Goal: Task Accomplishment & Management: Complete application form

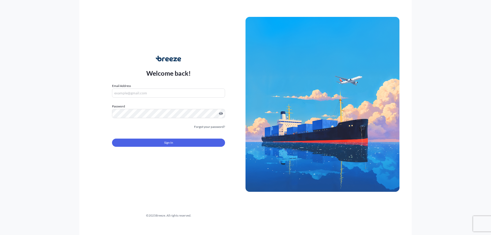
type input "[PERSON_NAME][EMAIL_ADDRESS][DOMAIN_NAME]"
click at [152, 143] on button "Sign In" at bounding box center [168, 143] width 113 height 8
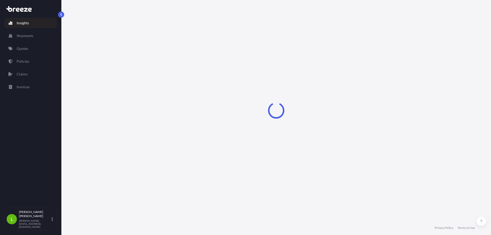
select select "2025"
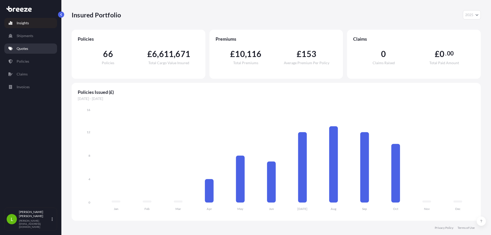
click at [27, 51] on p "Quotes" at bounding box center [23, 48] width 12 height 5
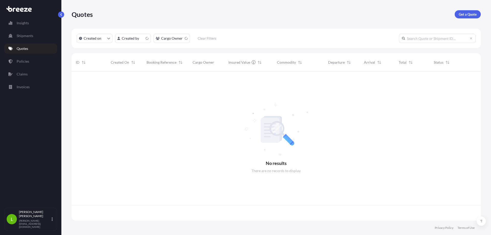
scroll to position [148, 405]
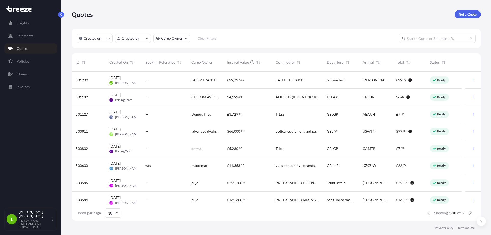
click at [176, 82] on div "—" at bounding box center [164, 79] width 38 height 5
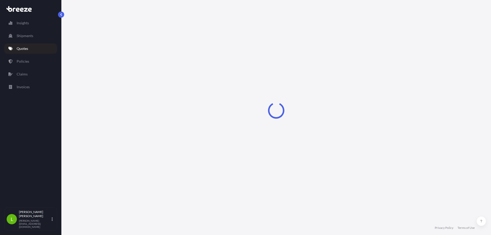
select select "Road"
select select "1"
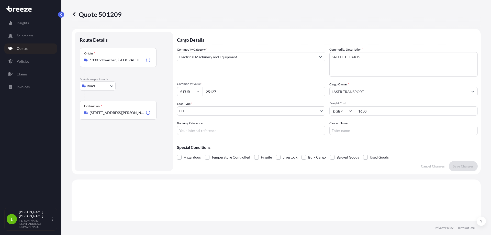
scroll to position [154, 0]
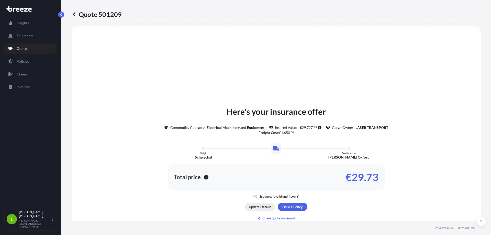
click at [256, 206] on p "Update Details" at bounding box center [260, 206] width 22 height 5
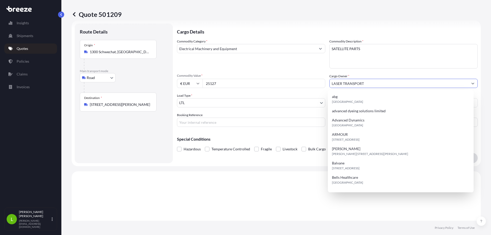
drag, startPoint x: 370, startPoint y: 86, endPoint x: 259, endPoint y: 89, distance: 110.7
click at [259, 89] on div "Commodity Category * Electrical Machinery and Equipment Commodity Description *…" at bounding box center [327, 83] width 301 height 88
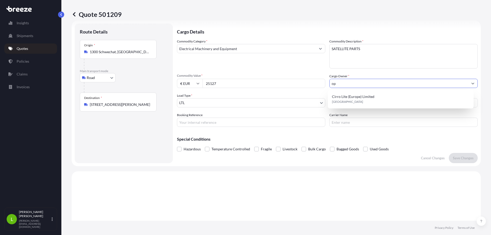
type input "o"
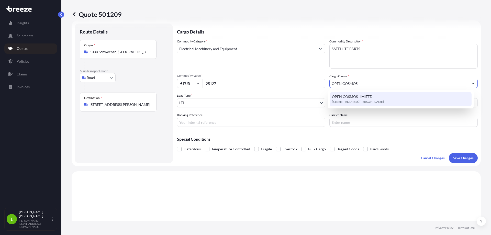
click at [433, 98] on div "[STREET_ADDRESS][PERSON_NAME]" at bounding box center [401, 99] width 142 height 14
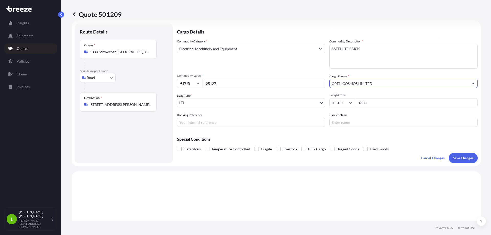
type input "OPEN COSMOS LIMITED"
drag, startPoint x: 197, startPoint y: 122, endPoint x: 232, endPoint y: 120, distance: 35.1
click at [197, 122] on input "Booking Reference" at bounding box center [251, 122] width 148 height 9
type input "XI35588695"
click at [453, 157] on p "Save Changes" at bounding box center [463, 157] width 21 height 5
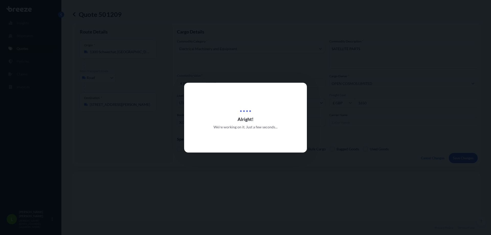
scroll to position [154, 0]
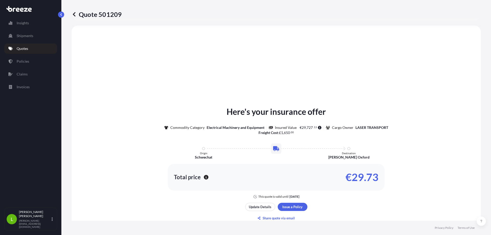
select select "Road"
select select "1"
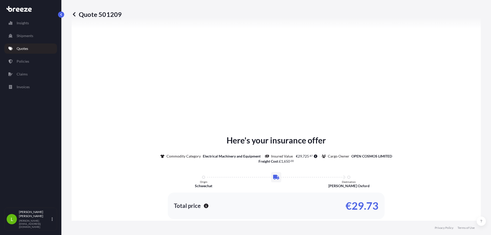
scroll to position [576, 0]
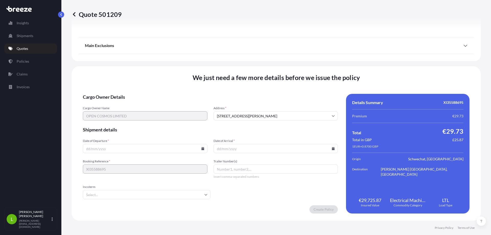
click at [120, 149] on input "Date of Departure *" at bounding box center [145, 148] width 124 height 9
click at [201, 150] on icon at bounding box center [202, 148] width 3 height 3
click at [109, 103] on button "13" at bounding box center [109, 101] width 8 height 8
type input "[DATE]"
click at [246, 151] on input "Date of Arrival *" at bounding box center [275, 148] width 124 height 9
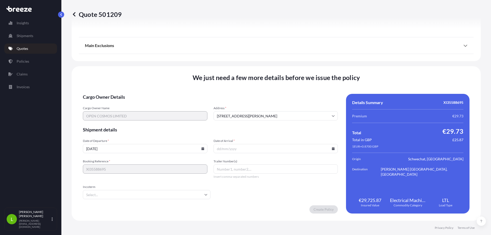
click at [332, 147] on icon at bounding box center [333, 148] width 3 height 3
click at [250, 103] on button "14" at bounding box center [248, 101] width 8 height 8
type input "[DATE]"
click at [132, 194] on input "Incoterm" at bounding box center [147, 194] width 128 height 9
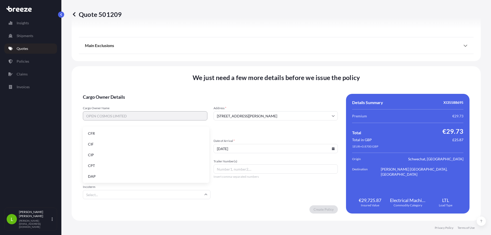
click at [283, 192] on form "Cargo Owner Details Cargo Owner Name OPEN COSMOS LIMITED Address * [GEOGRAPHIC_…" at bounding box center [210, 154] width 255 height 120
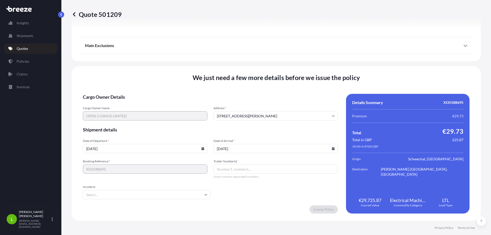
click at [332, 117] on icon at bounding box center [333, 115] width 3 height 3
click at [301, 131] on li "[STREET_ADDRESS][PERSON_NAME]" at bounding box center [273, 129] width 119 height 10
click at [188, 117] on div "Cargo Owner Name OPEN COSMOS LIMITED Address * [STREET_ADDRESS][PERSON_NAME][PE…" at bounding box center [210, 113] width 255 height 14
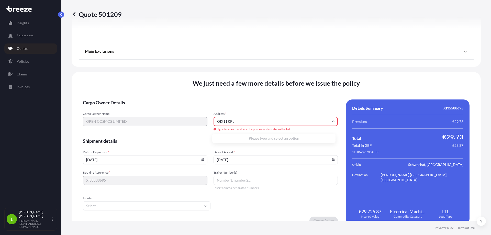
drag, startPoint x: 220, startPoint y: 120, endPoint x: 224, endPoint y: 123, distance: 4.8
click at [221, 121] on input "OIX11 0RL" at bounding box center [275, 121] width 124 height 9
click at [267, 139] on li "[STREET_ADDRESS][PERSON_NAME]" at bounding box center [273, 141] width 119 height 10
type input "[STREET_ADDRESS][PERSON_NAME]"
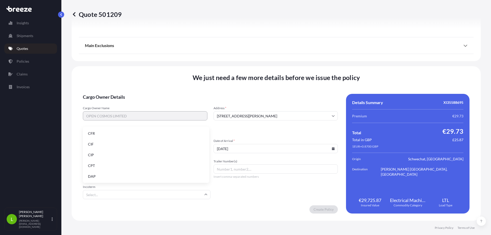
click at [170, 192] on input "Incoterm" at bounding box center [147, 194] width 128 height 9
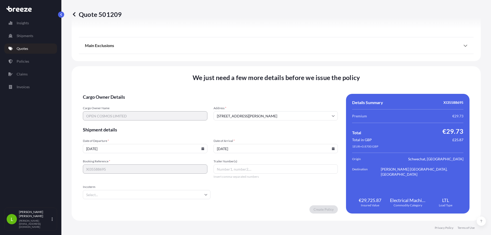
click at [203, 149] on input "[DATE]" at bounding box center [145, 148] width 124 height 9
drag, startPoint x: 134, startPoint y: 13, endPoint x: 123, endPoint y: 15, distance: 10.6
click at [123, 15] on div "Quote 501209" at bounding box center [276, 14] width 409 height 8
click at [124, 15] on div "Quote 501209" at bounding box center [276, 14] width 409 height 8
drag, startPoint x: 124, startPoint y: 15, endPoint x: 121, endPoint y: 15, distance: 2.8
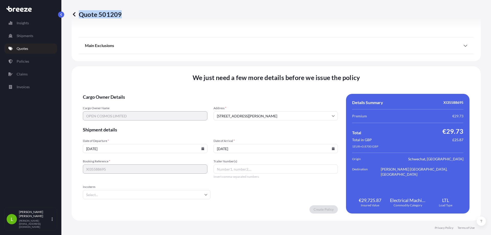
click at [121, 15] on div "Quote 501209" at bounding box center [276, 14] width 409 height 8
copy p "Quote 501209"
click at [254, 168] on input "Trailer Number(s)" at bounding box center [275, 168] width 124 height 9
paste input "WL1908V"
type input "WL1908V"
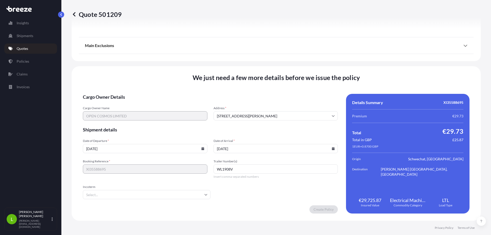
click at [269, 195] on form "Cargo Owner Details Cargo Owner Name OPEN COSMOS LIMITED Address * [GEOGRAPHIC_…" at bounding box center [210, 154] width 255 height 120
click at [128, 195] on input "Incoterm" at bounding box center [147, 194] width 128 height 9
click at [127, 194] on input "Incoterm" at bounding box center [147, 194] width 128 height 9
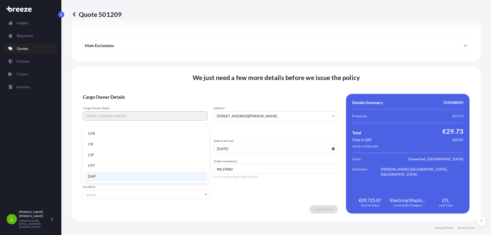
click at [93, 176] on li "DAP" at bounding box center [146, 177] width 122 height 10
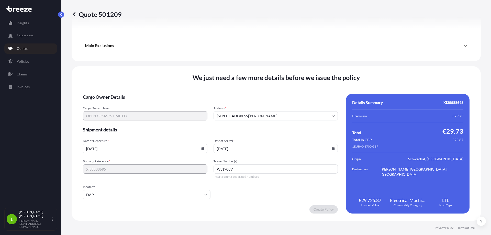
click at [289, 208] on div "Create Policy" at bounding box center [210, 209] width 255 height 8
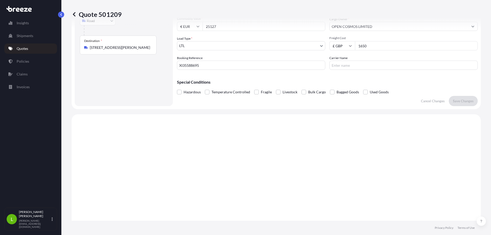
scroll to position [0, 0]
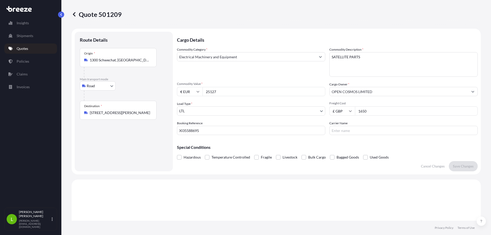
click at [288, 112] on body "Insights Shipments Quotes Policies Claims Invoices L Liam O'Hara-[GEOGRAPHIC_DA…" at bounding box center [245, 117] width 491 height 235
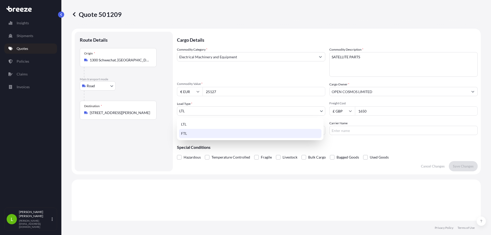
click at [249, 135] on div "FTL" at bounding box center [250, 133] width 142 height 9
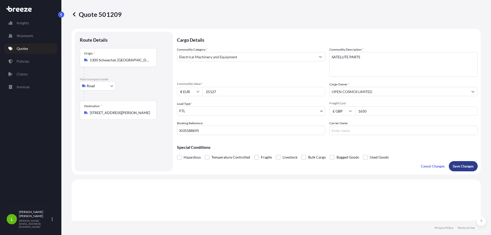
click at [459, 164] on p "Save Changes" at bounding box center [463, 166] width 21 height 5
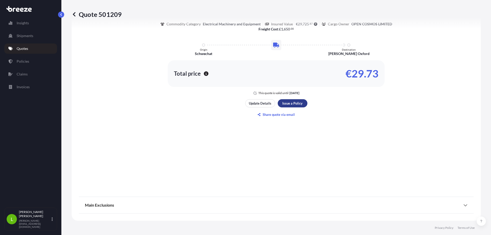
select select "Road"
select select "2"
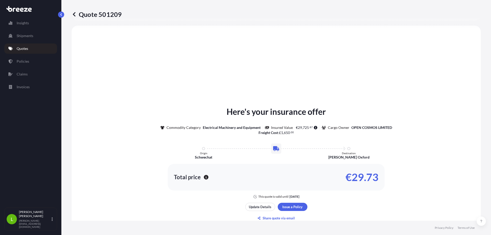
click at [292, 105] on div "Here's your insurance offer Commodity Category Electrical Machinery and Equipme…" at bounding box center [276, 164] width 395 height 262
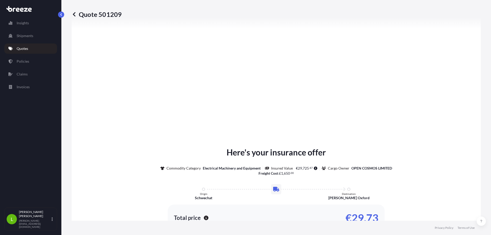
scroll to position [346, 0]
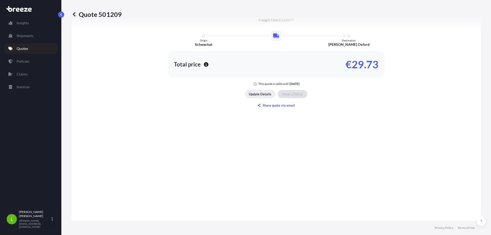
click at [262, 93] on p "Update Details" at bounding box center [260, 94] width 22 height 5
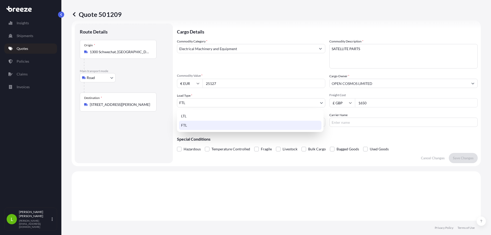
click at [260, 99] on body "Insights Shipments Quotes Policies Claims Invoices L Liam O'Hara-[GEOGRAPHIC_DA…" at bounding box center [245, 117] width 491 height 235
click at [232, 118] on div "LTL" at bounding box center [250, 115] width 142 height 9
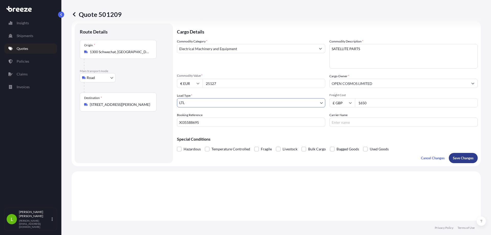
click at [459, 156] on p "Save Changes" at bounding box center [463, 157] width 21 height 5
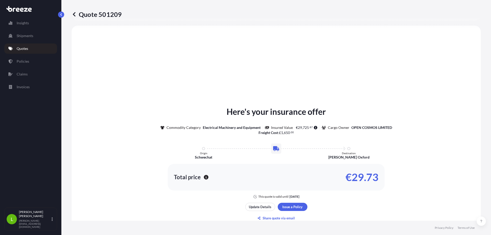
scroll to position [154, 0]
select select "Road"
select select "1"
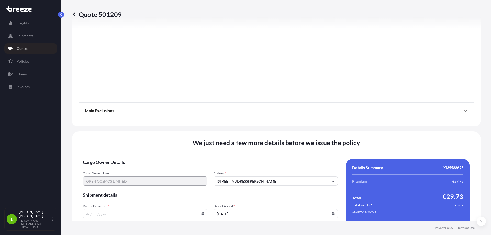
scroll to position [576, 0]
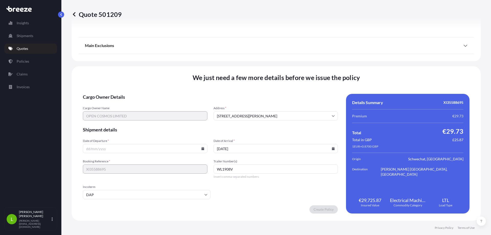
click at [305, 115] on input "[STREET_ADDRESS][PERSON_NAME]" at bounding box center [275, 115] width 124 height 9
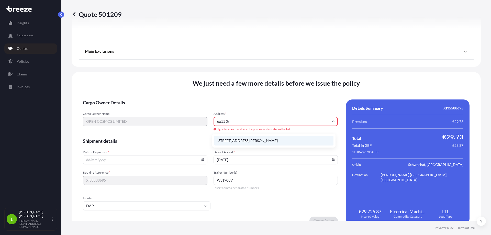
click at [243, 138] on li "[STREET_ADDRESS][PERSON_NAME]" at bounding box center [273, 141] width 119 height 10
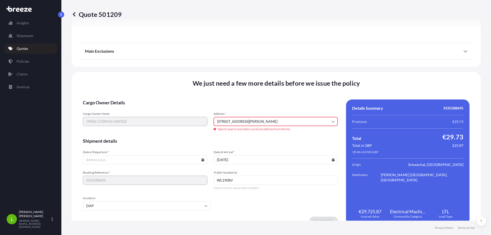
type input "[STREET_ADDRESS][PERSON_NAME]"
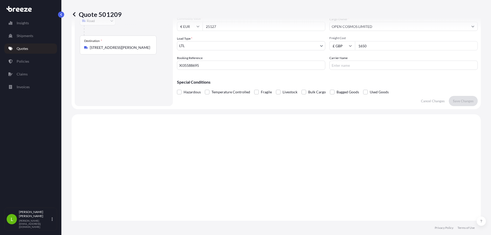
scroll to position [0, 0]
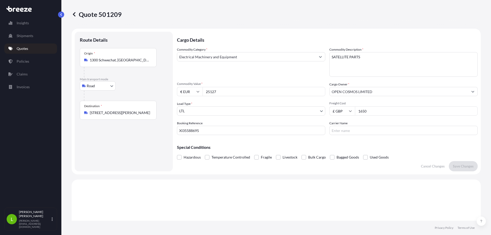
click at [468, 92] on button "Show suggestions" at bounding box center [472, 91] width 9 height 9
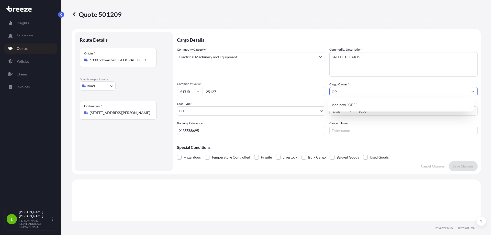
type input "O"
type input "OX11 0RL"
drag, startPoint x: 369, startPoint y: 91, endPoint x: 303, endPoint y: 93, distance: 66.0
click at [303, 93] on div "Commodity Category * Electrical Machinery and Equipment Commodity Description *…" at bounding box center [327, 91] width 301 height 88
click at [378, 103] on div "Add new "OX11 0RL"" at bounding box center [401, 104] width 142 height 9
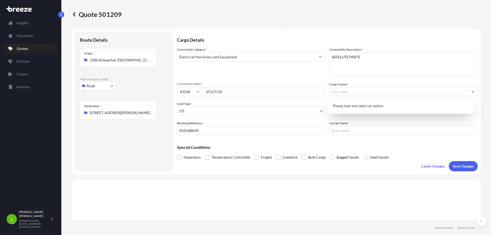
type input "25127110"
click at [360, 90] on input "Cargo Owner *" at bounding box center [399, 91] width 139 height 9
click at [331, 91] on input "[PERSON_NAME] COSMOS" at bounding box center [399, 91] width 139 height 9
click at [379, 92] on input "OPEN COSMOS" at bounding box center [399, 91] width 139 height 9
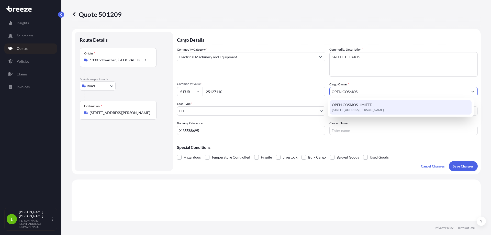
click at [381, 106] on div "[STREET_ADDRESS][PERSON_NAME]" at bounding box center [401, 107] width 142 height 14
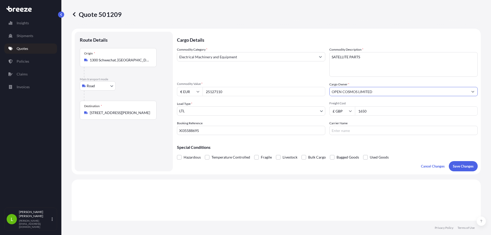
type input "OPEN COSMOS LIMITED"
drag, startPoint x: 234, startPoint y: 92, endPoint x: 197, endPoint y: 94, distance: 36.6
click at [197, 94] on div "€ EUR 25127110" at bounding box center [251, 91] width 148 height 9
type input "25127"
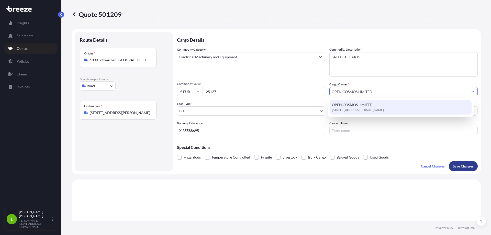
click at [457, 166] on p "Save Changes" at bounding box center [463, 166] width 21 height 5
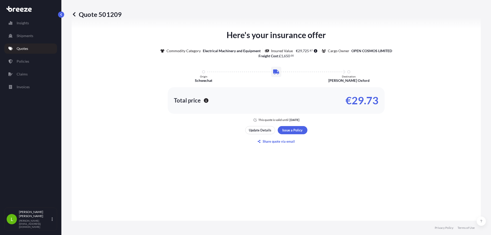
scroll to position [257, 0]
select select "Road"
select select "1"
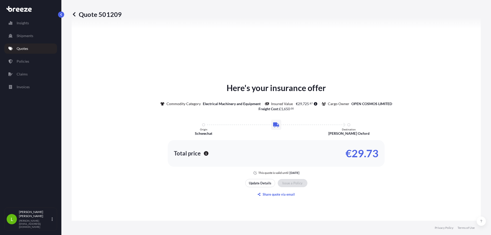
scroll to position [576, 0]
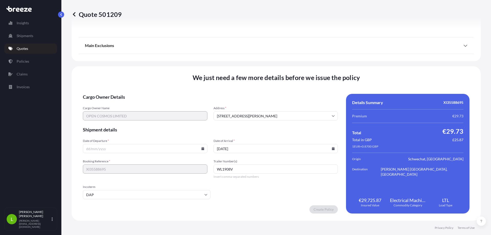
click at [157, 147] on input "Date of Departure *" at bounding box center [145, 148] width 124 height 9
click at [201, 149] on icon at bounding box center [202, 148] width 3 height 3
click at [109, 103] on button "13" at bounding box center [109, 101] width 8 height 8
click at [201, 149] on icon at bounding box center [202, 148] width 3 height 3
click at [121, 102] on button "14" at bounding box center [119, 101] width 8 height 8
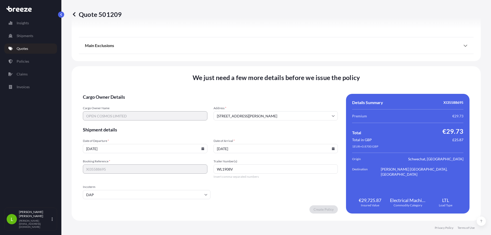
click at [201, 149] on icon at bounding box center [202, 148] width 3 height 3
click at [109, 101] on button "13" at bounding box center [109, 101] width 8 height 8
type input "[DATE]"
